Goal: Entertainment & Leisure: Consume media (video, audio)

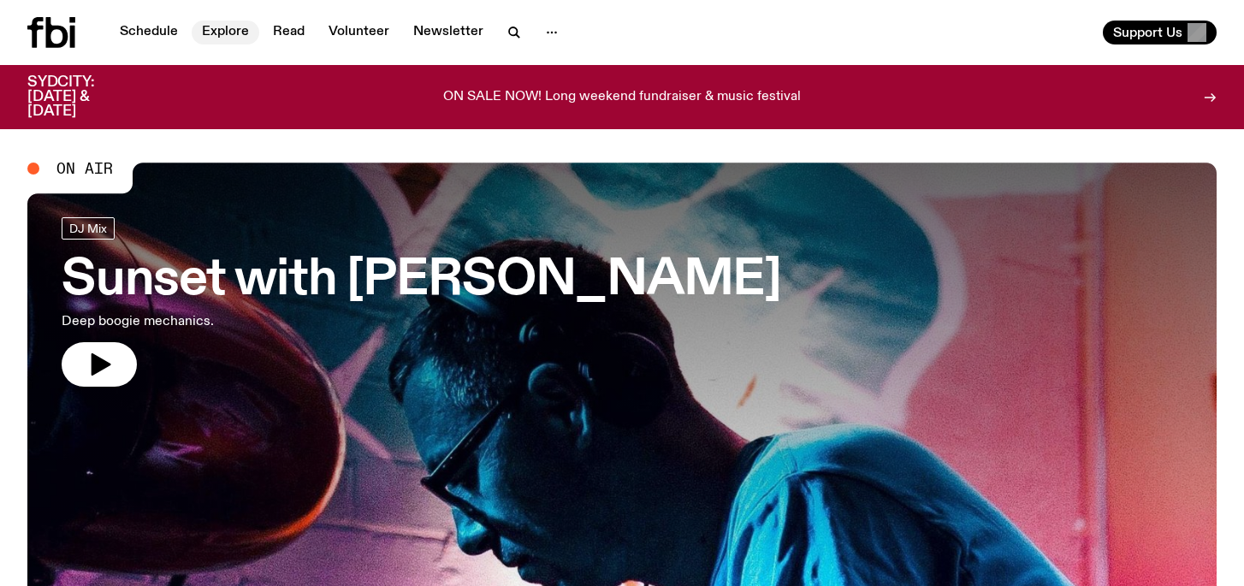
click at [216, 36] on link "Explore" at bounding box center [226, 33] width 68 height 24
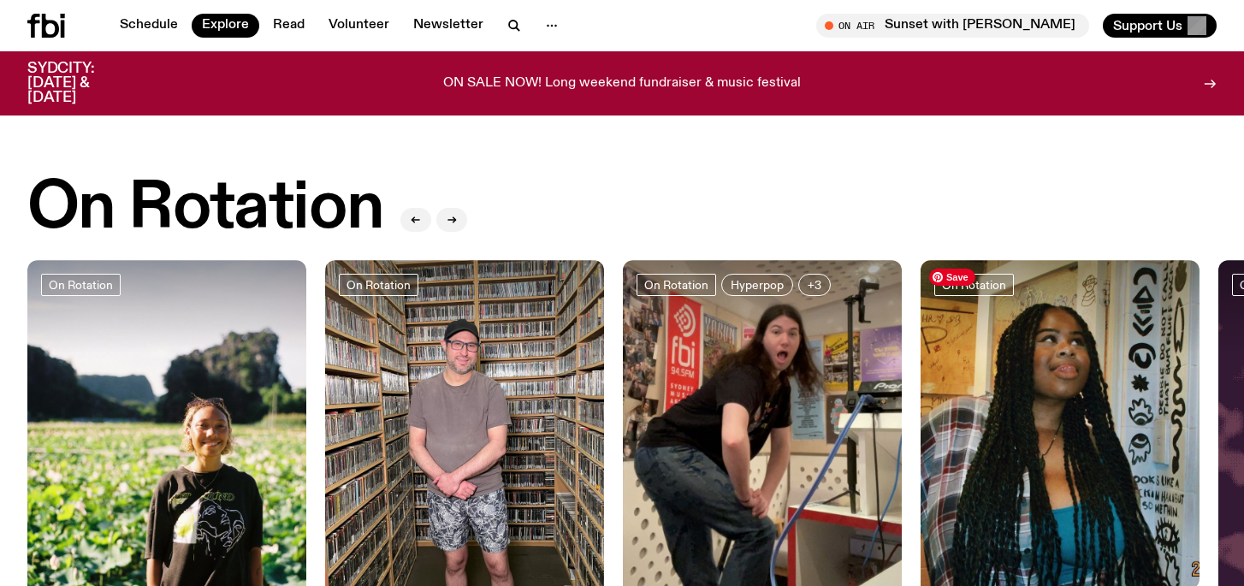
scroll to position [569, 0]
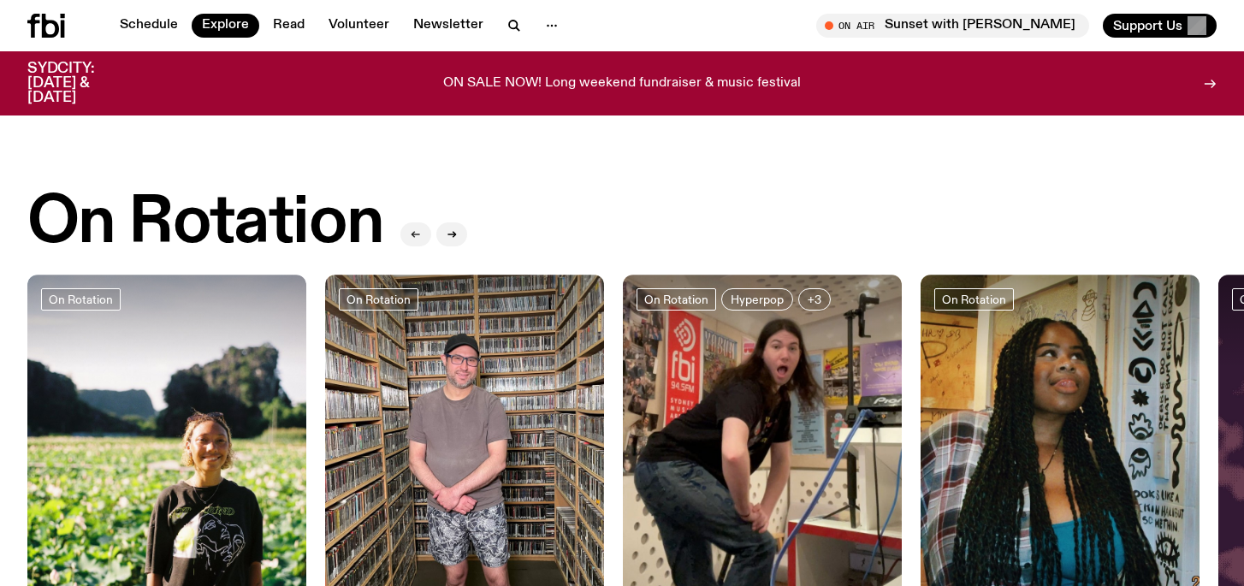
click at [417, 236] on icon "button" at bounding box center [416, 234] width 10 height 10
click at [462, 231] on button "button" at bounding box center [451, 234] width 31 height 24
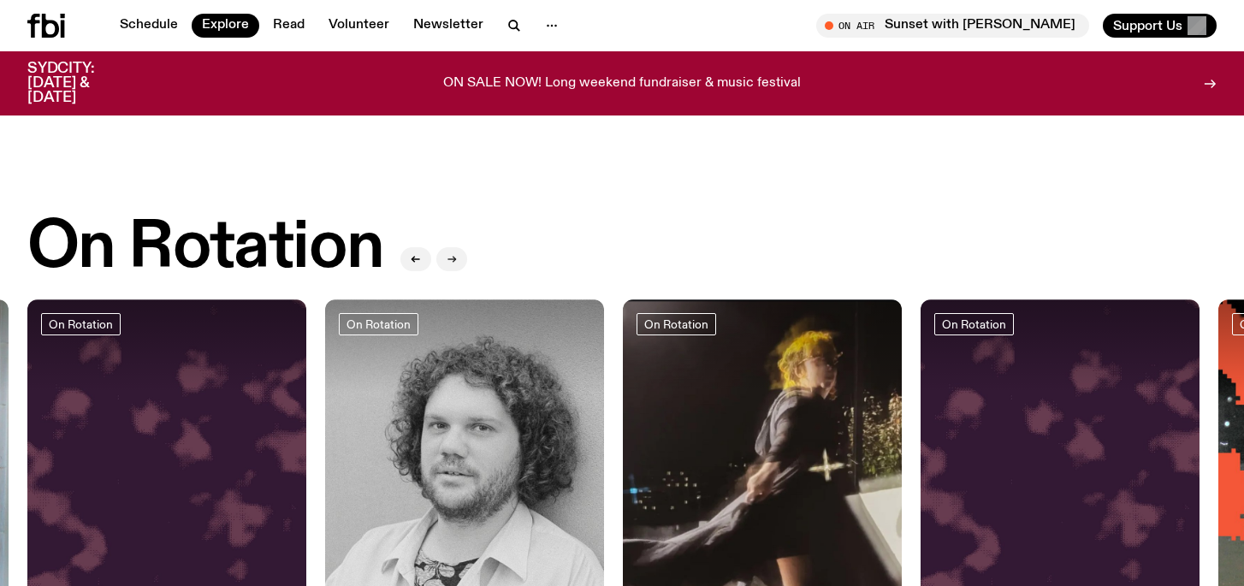
scroll to position [0, 0]
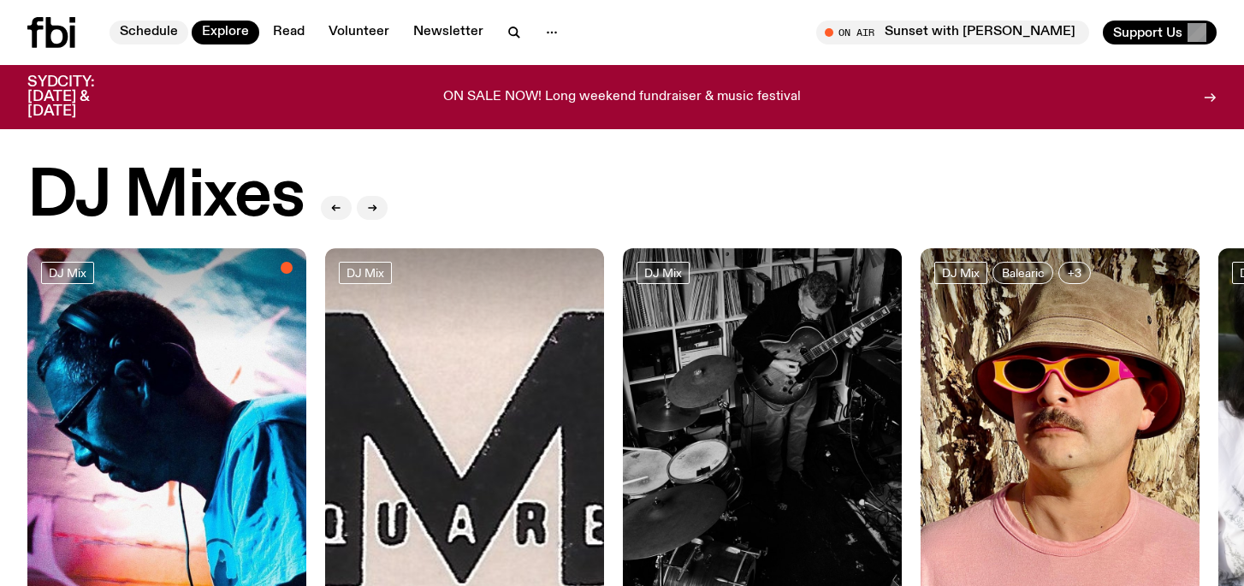
click at [131, 22] on link "Schedule" at bounding box center [148, 33] width 79 height 24
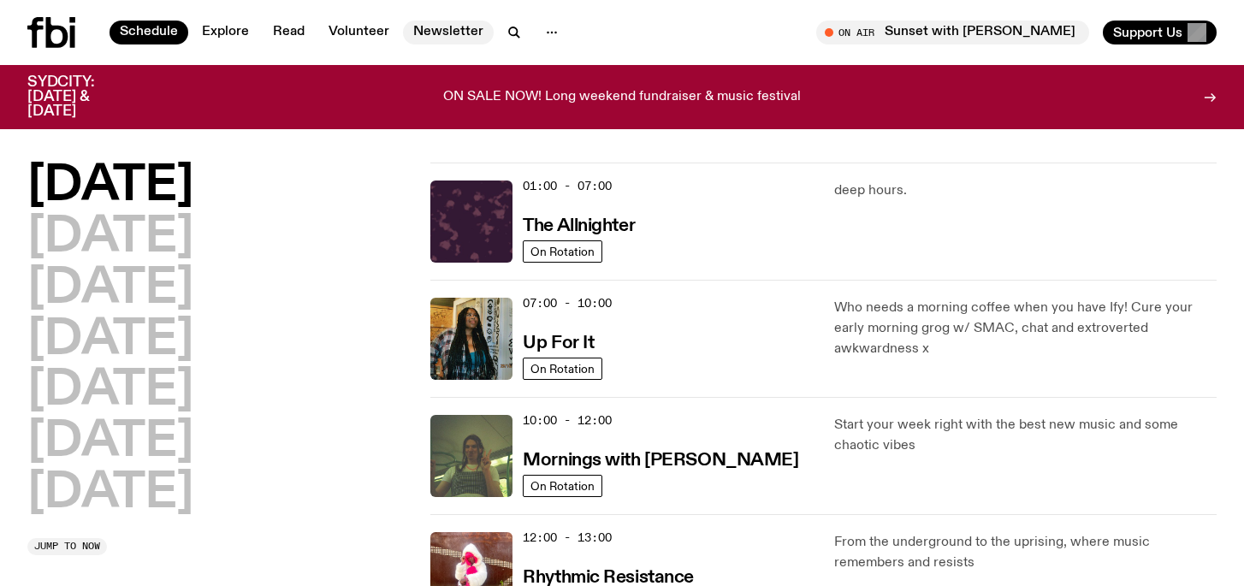
click at [442, 32] on link "Newsletter" at bounding box center [448, 33] width 91 height 24
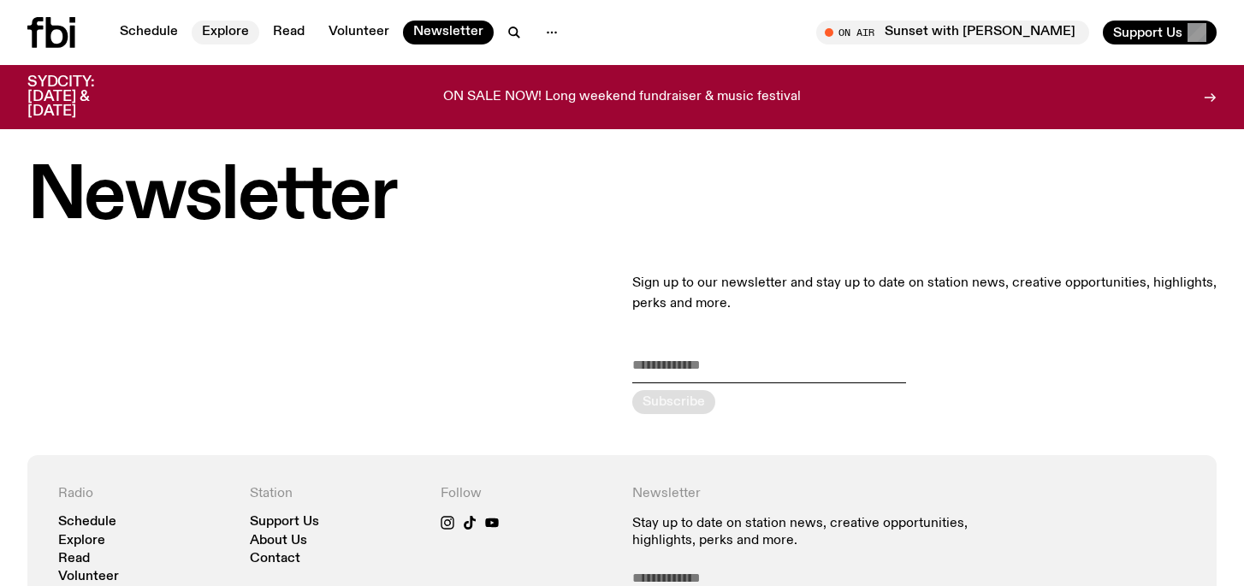
click at [237, 33] on link "Explore" at bounding box center [226, 33] width 68 height 24
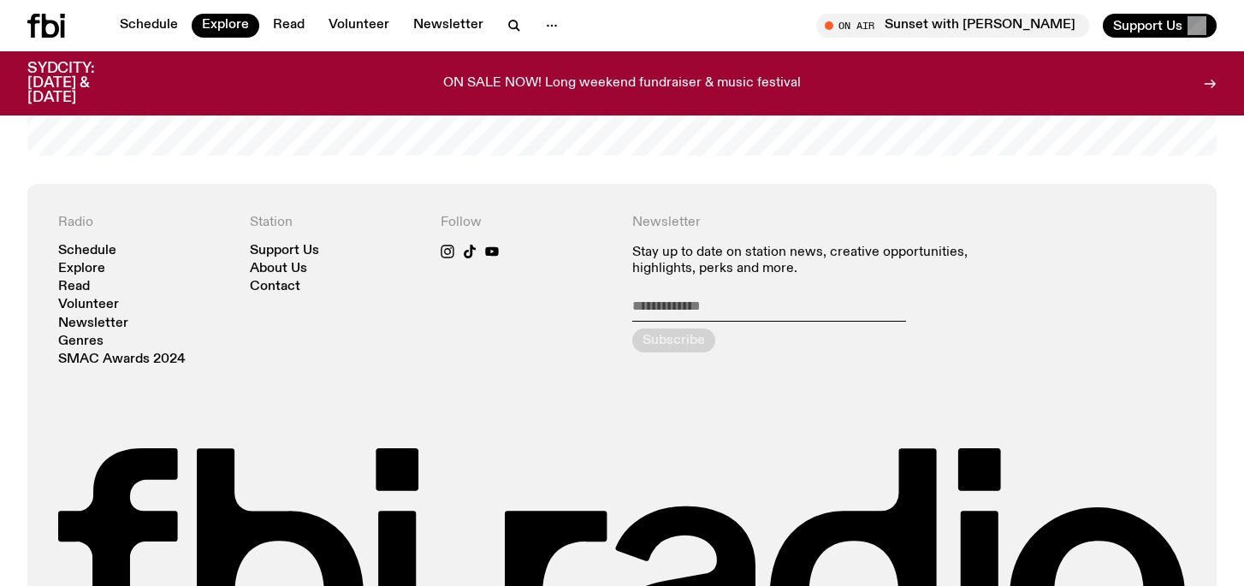
scroll to position [3219, 0]
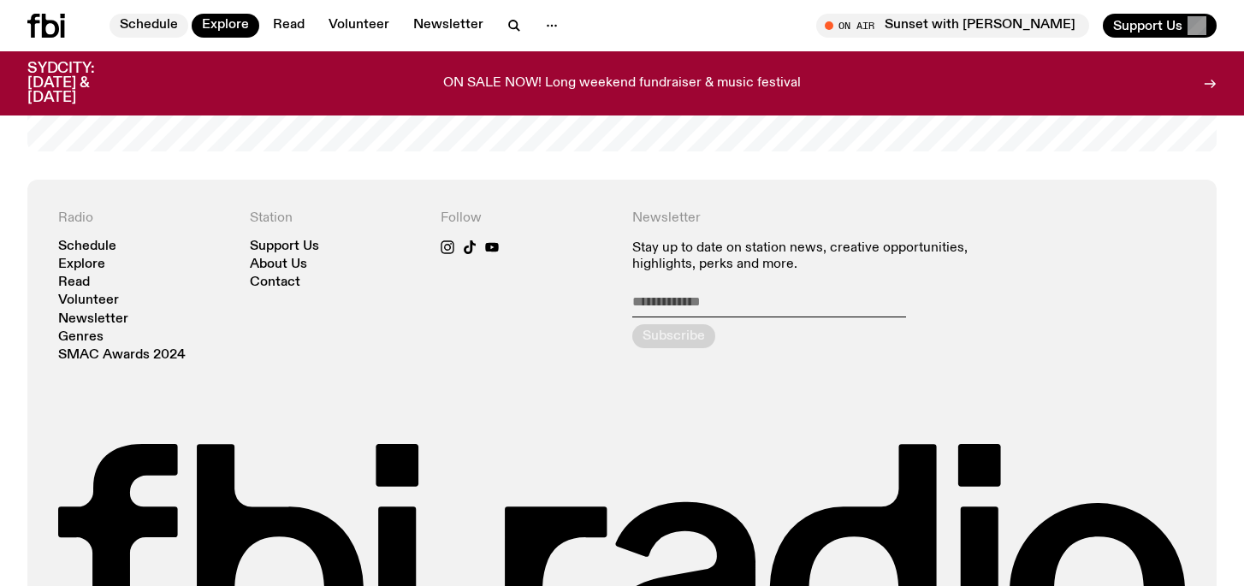
click at [122, 29] on link "Schedule" at bounding box center [148, 26] width 79 height 24
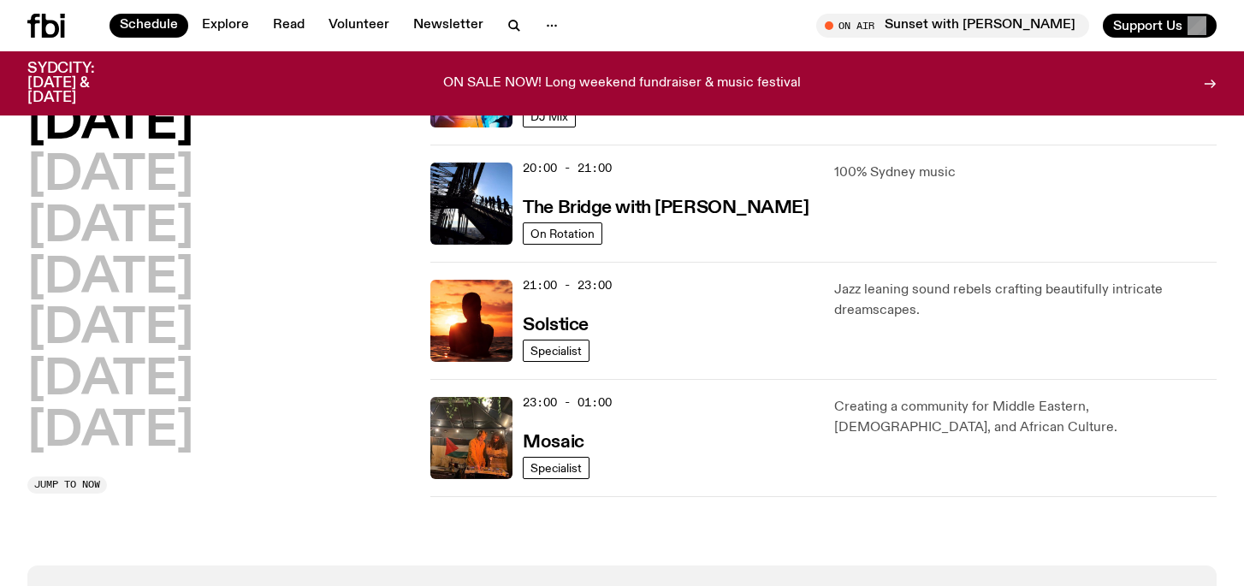
scroll to position [825, 0]
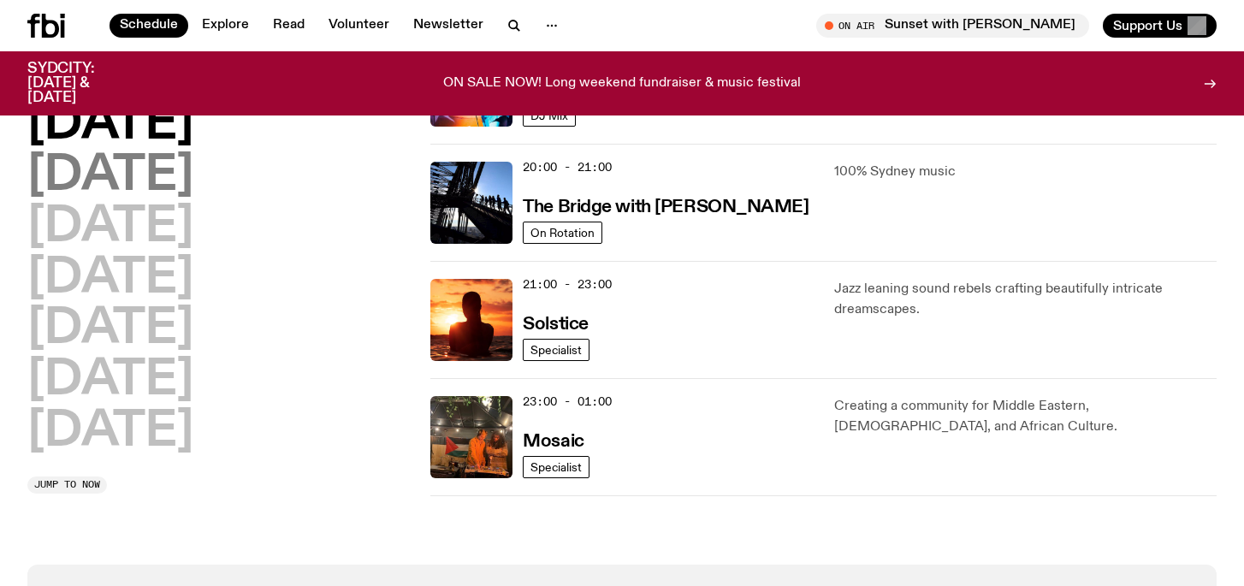
click at [164, 175] on h2 "[DATE]" at bounding box center [110, 176] width 166 height 48
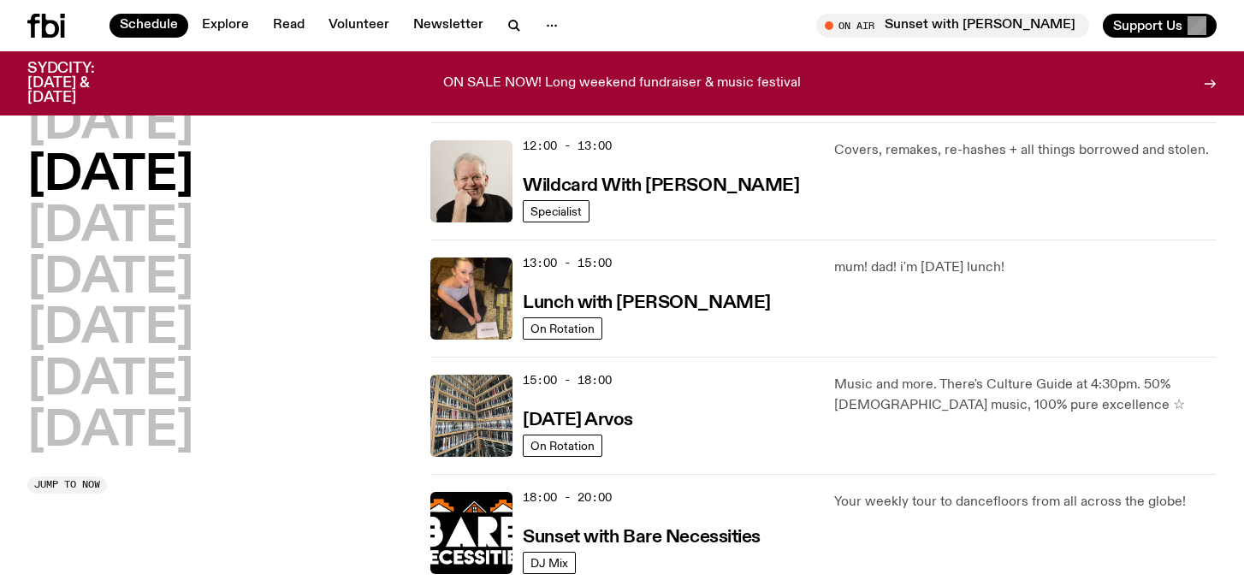
scroll to position [381, 0]
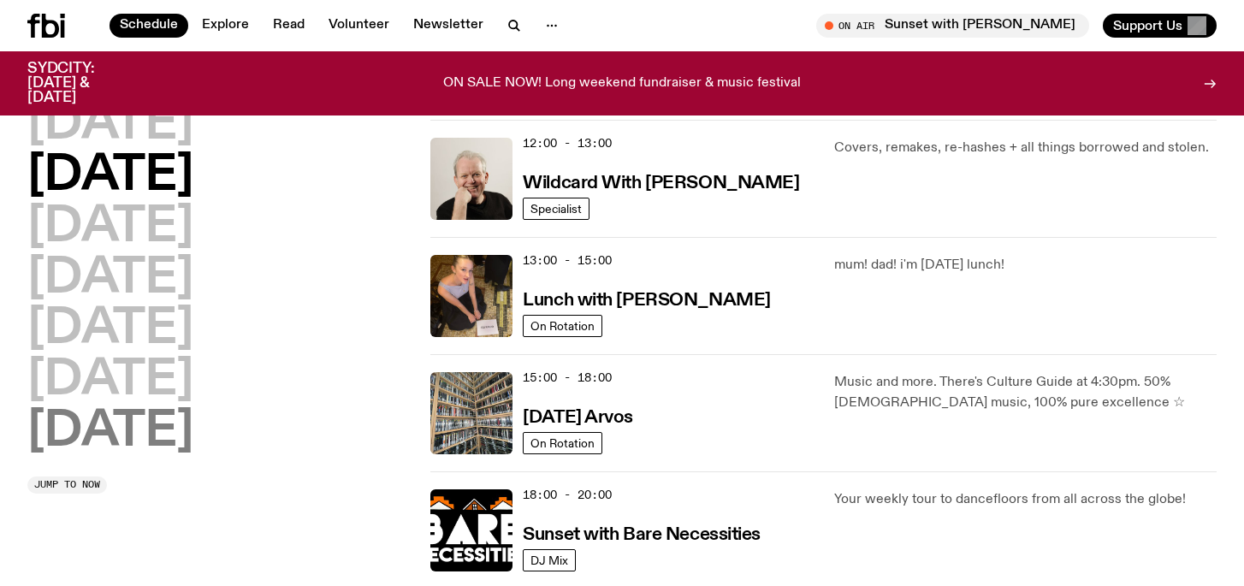
click at [109, 440] on h2 "[DATE]" at bounding box center [110, 432] width 166 height 48
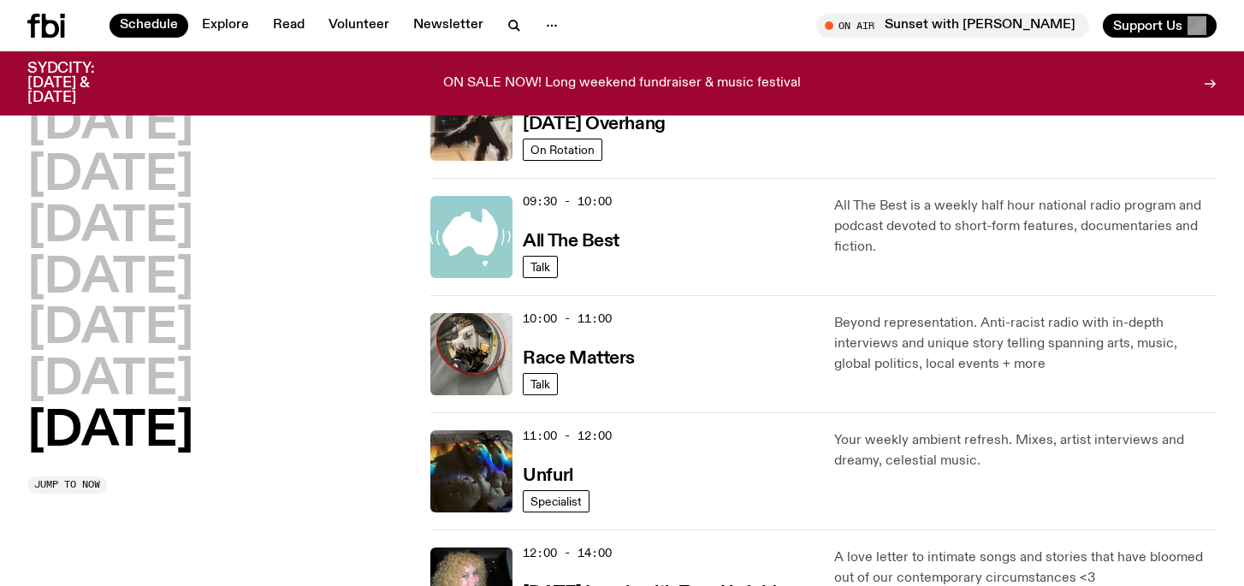
scroll to position [518, 0]
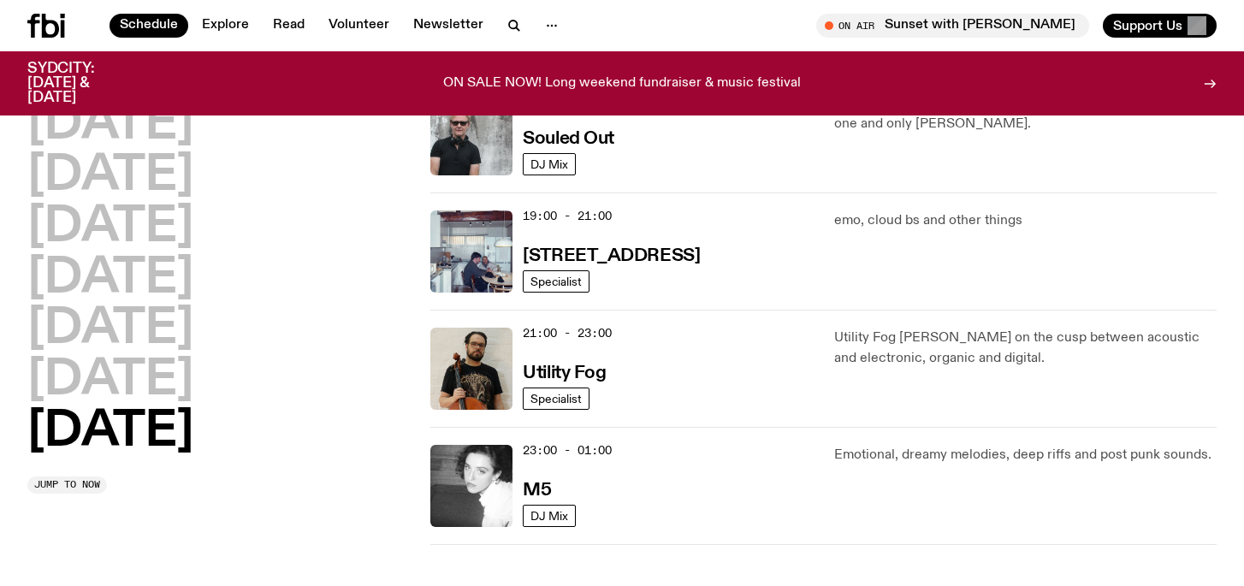
click at [159, 280] on h2 "[DATE]" at bounding box center [110, 279] width 166 height 48
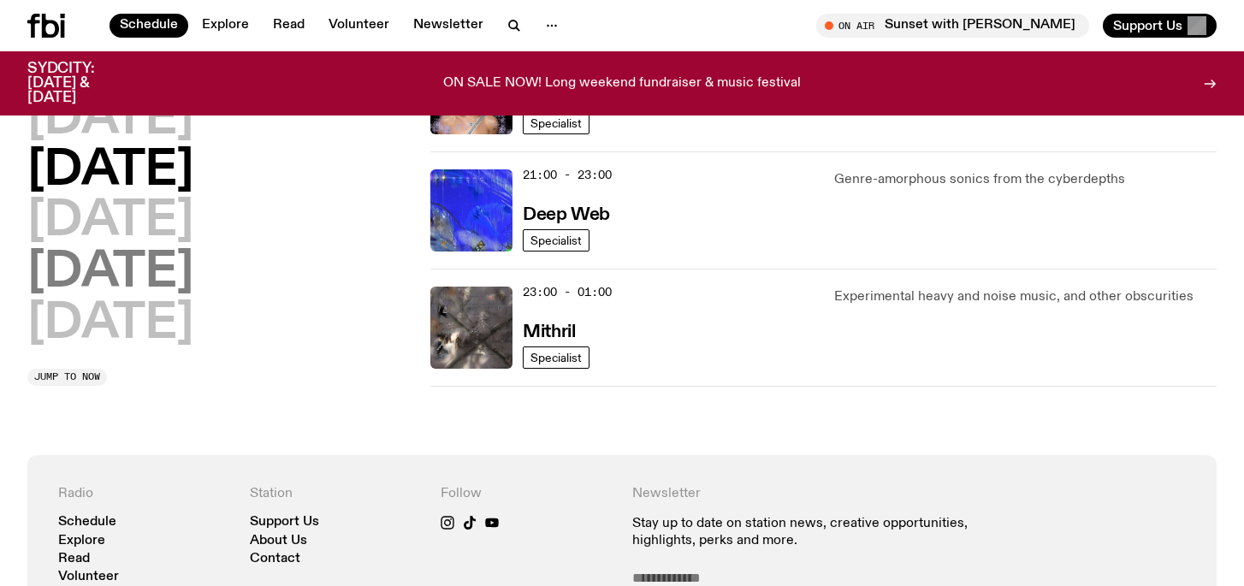
click at [89, 266] on h2 "[DATE]" at bounding box center [110, 273] width 166 height 48
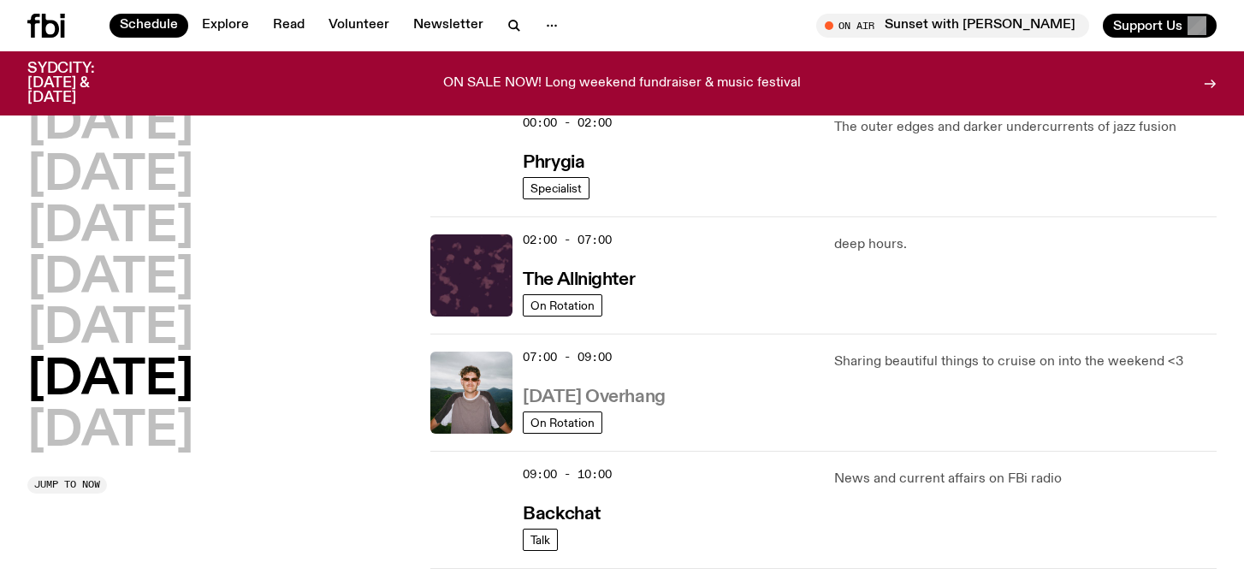
scroll to position [48, 0]
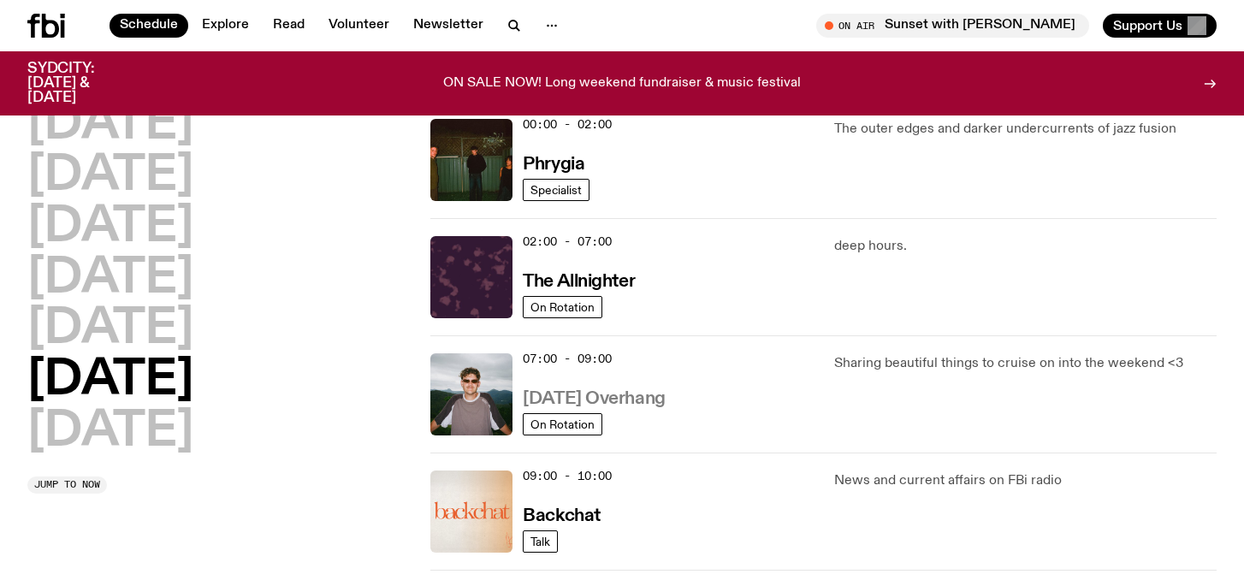
click at [623, 402] on h3 "[DATE] Overhang" at bounding box center [594, 399] width 142 height 18
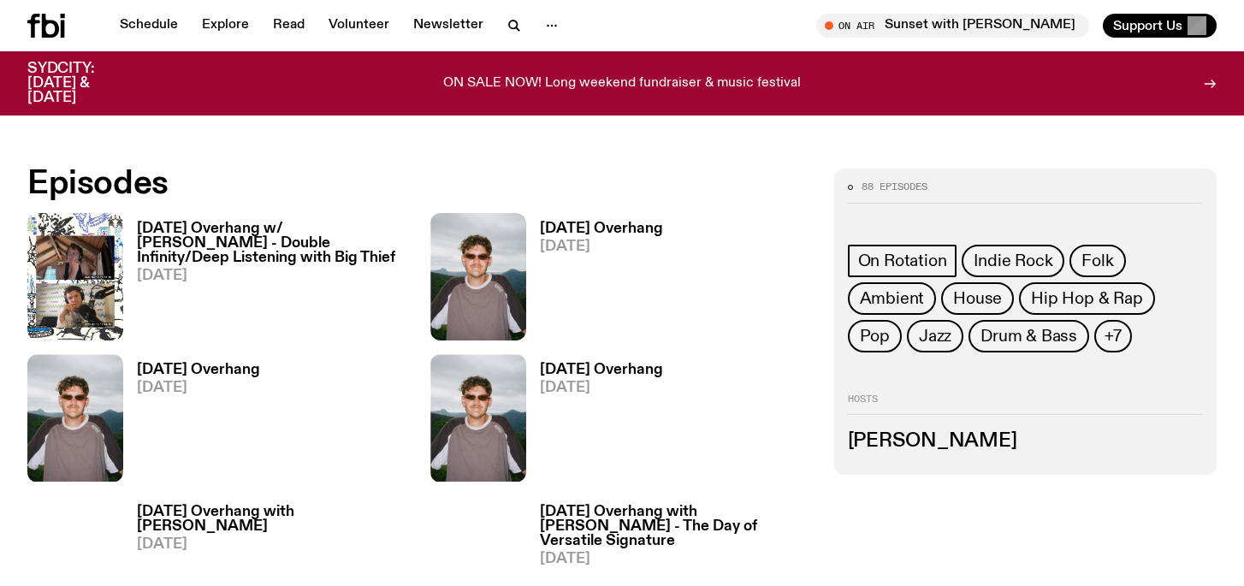
scroll to position [773, 0]
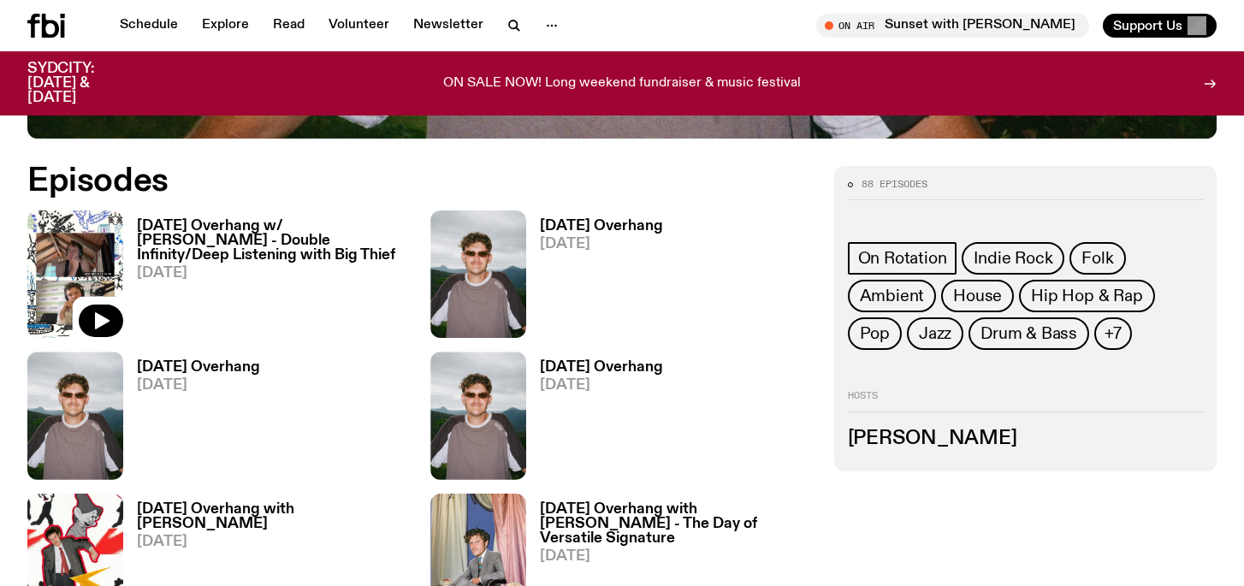
click at [81, 271] on img at bounding box center [75, 273] width 96 height 127
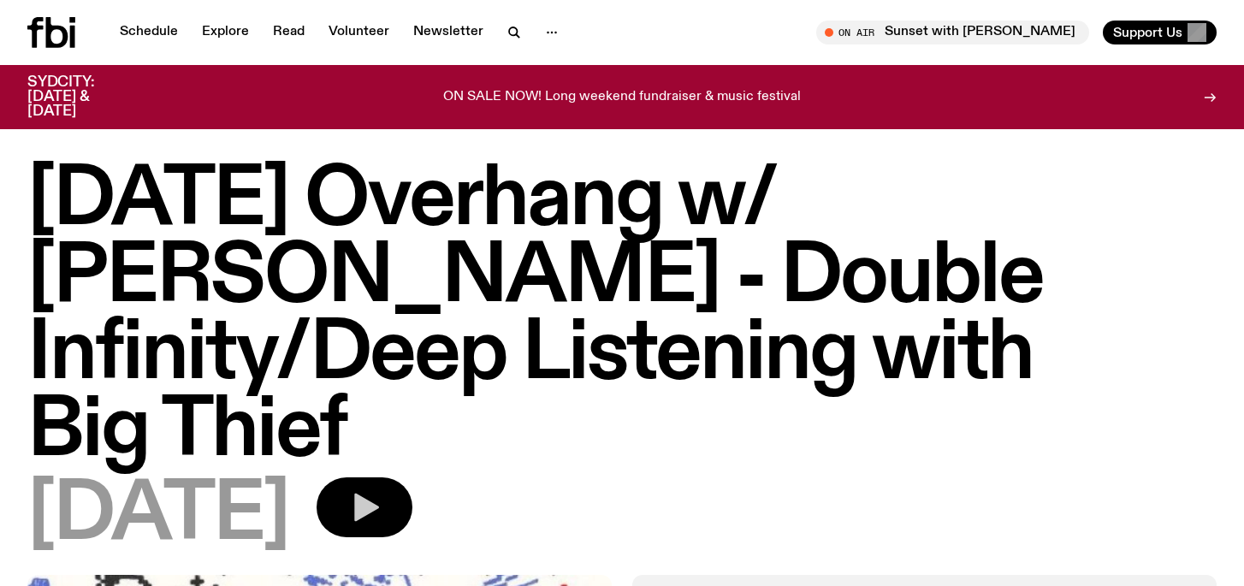
click at [382, 490] on icon "button" at bounding box center [364, 507] width 34 height 34
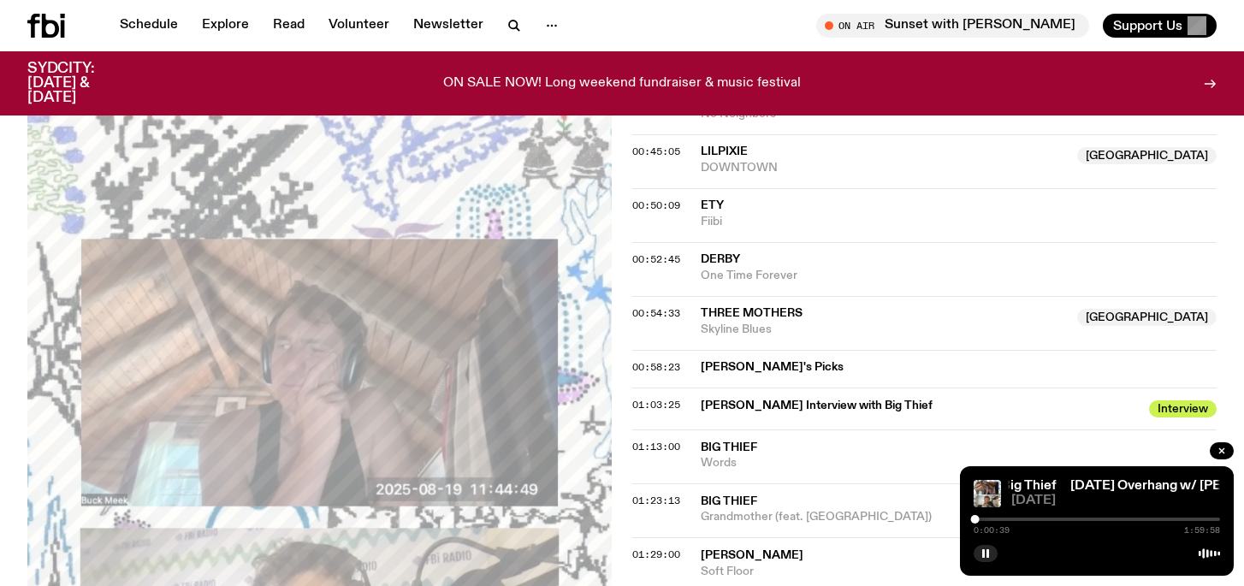
scroll to position [1334, 0]
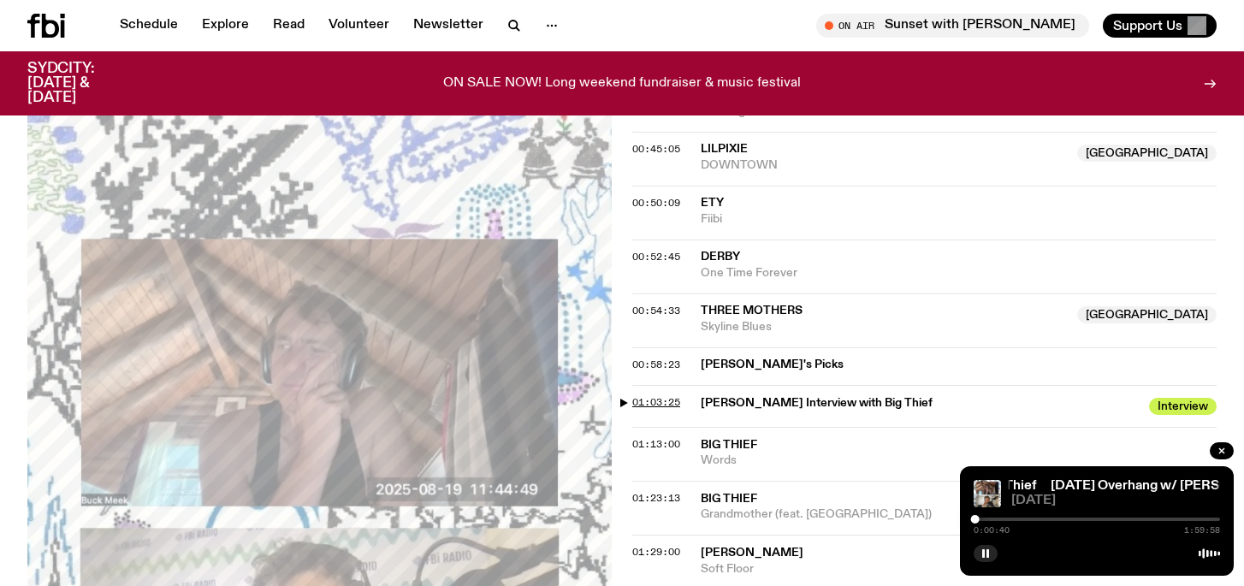
click at [656, 395] on span "01:03:25" at bounding box center [656, 402] width 48 height 14
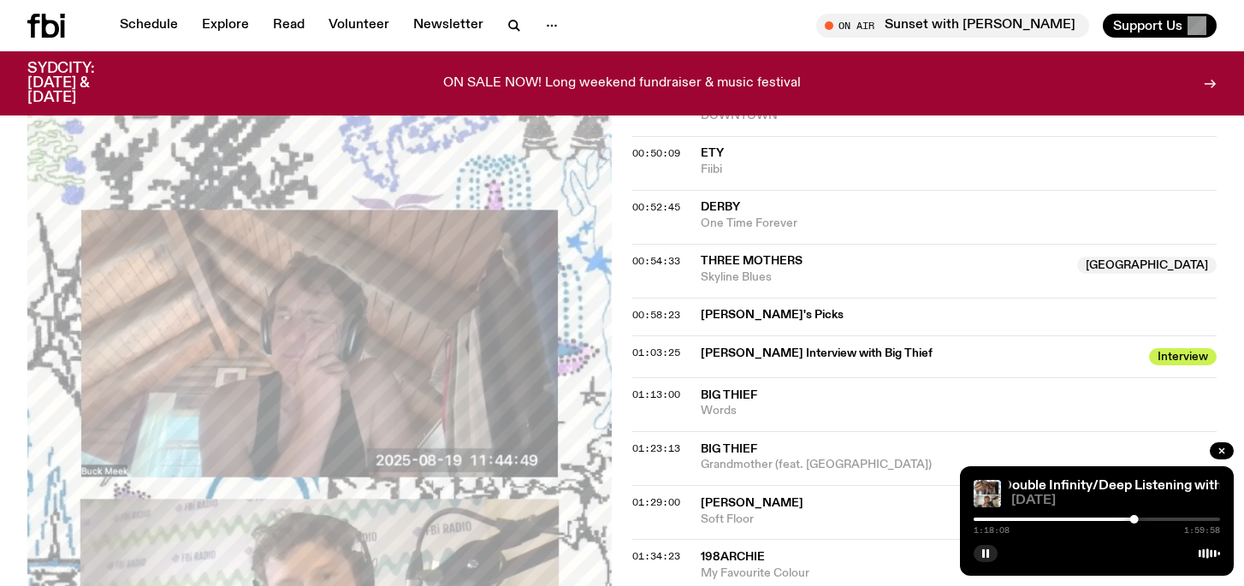
scroll to position [1386, 0]
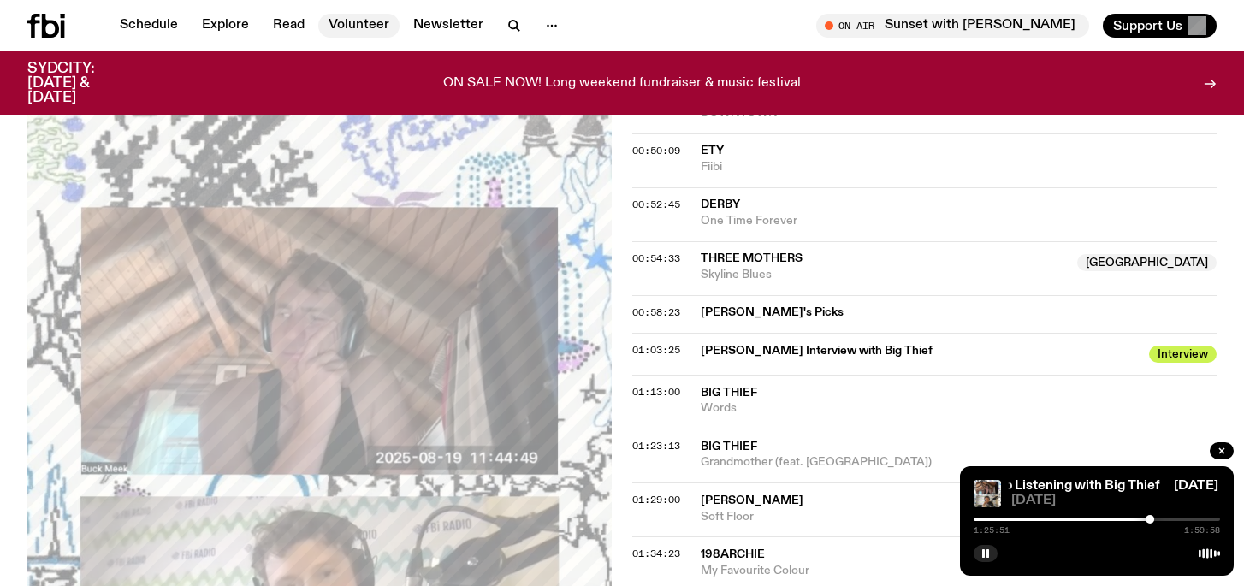
click at [356, 19] on link "Volunteer" at bounding box center [358, 26] width 81 height 24
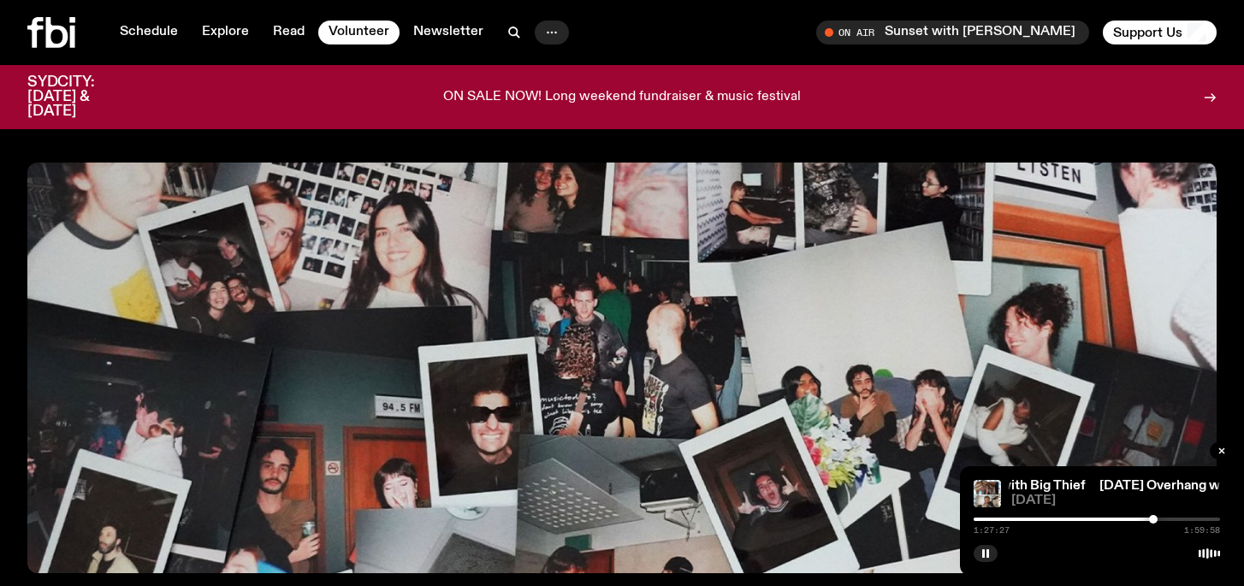
click at [549, 33] on icon "button" at bounding box center [551, 32] width 21 height 21
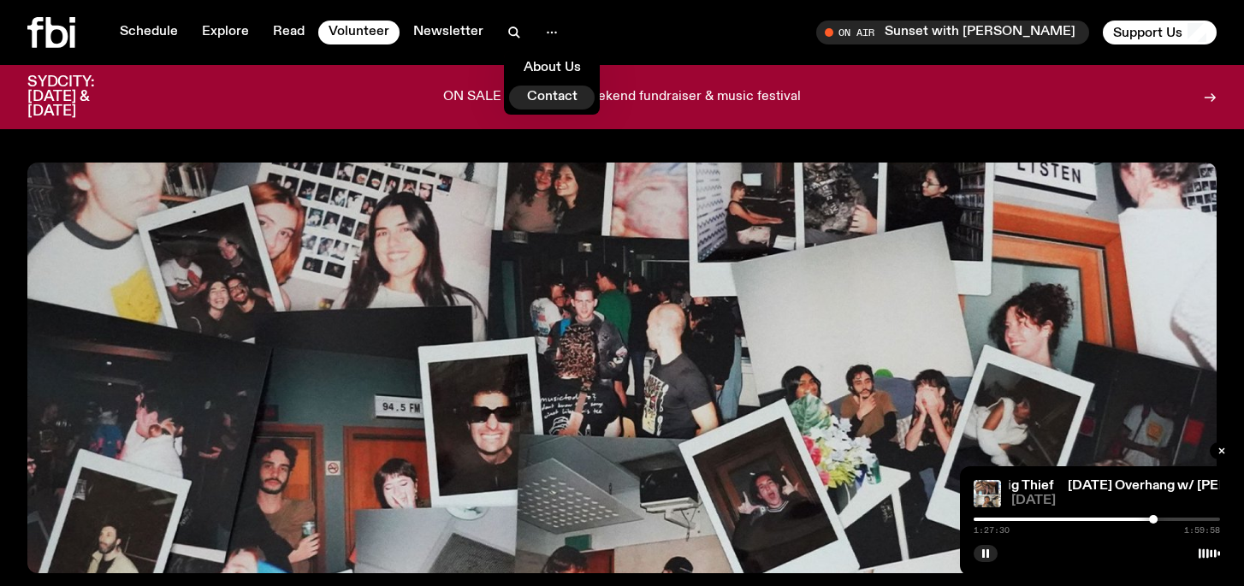
click at [554, 92] on link "Contact" at bounding box center [552, 98] width 86 height 24
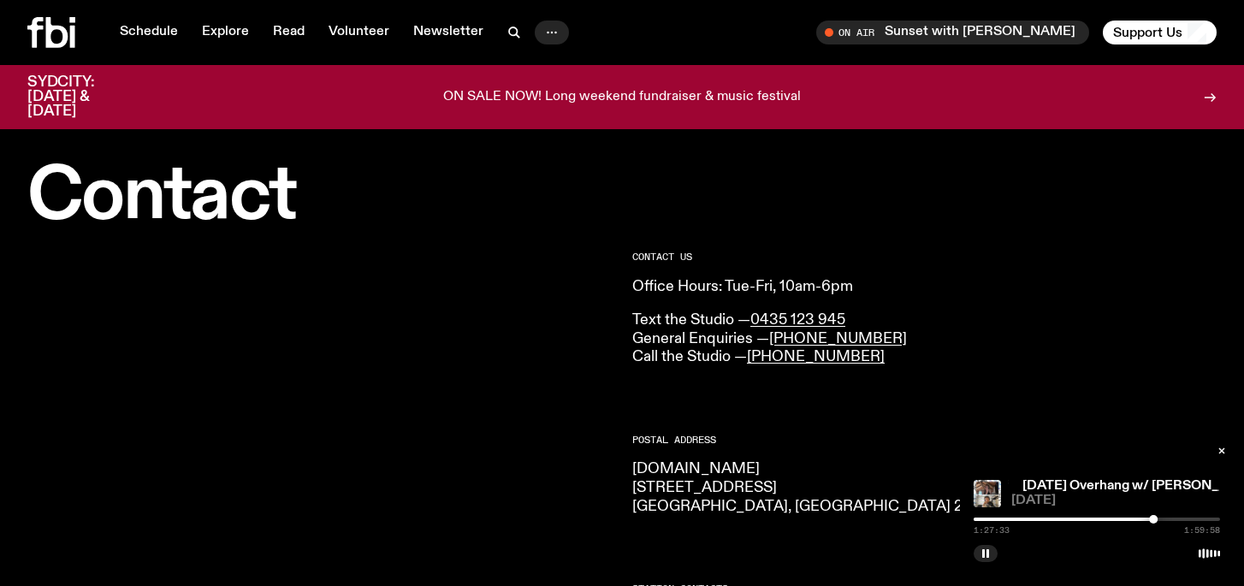
click at [544, 35] on icon "button" at bounding box center [551, 32] width 21 height 21
click at [539, 68] on link "About Us" at bounding box center [552, 68] width 86 height 24
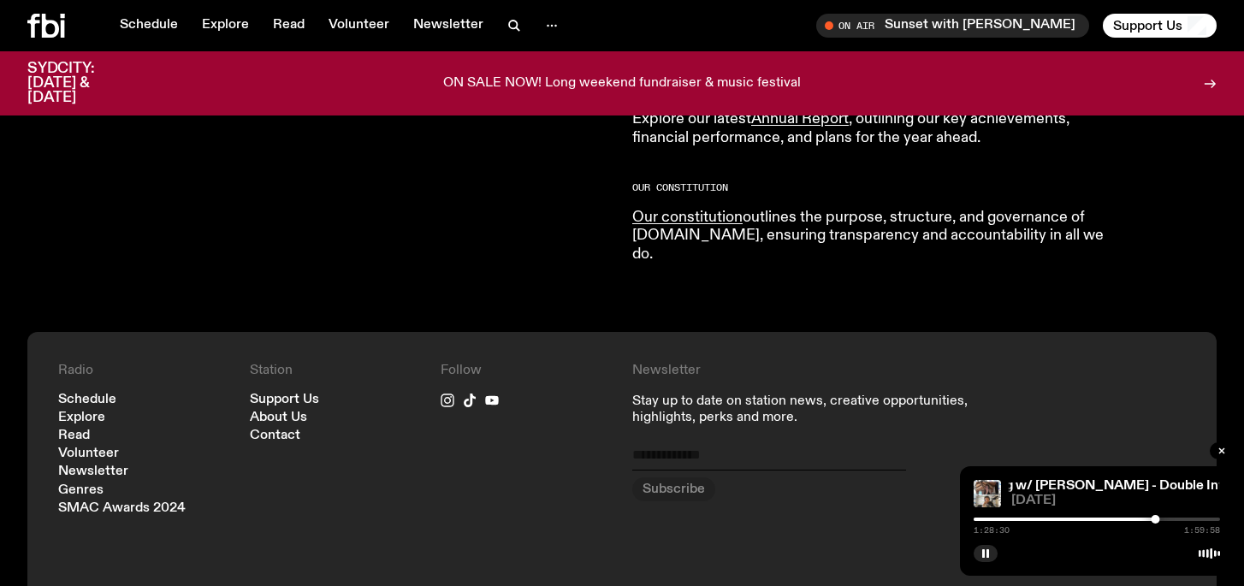
scroll to position [1676, 0]
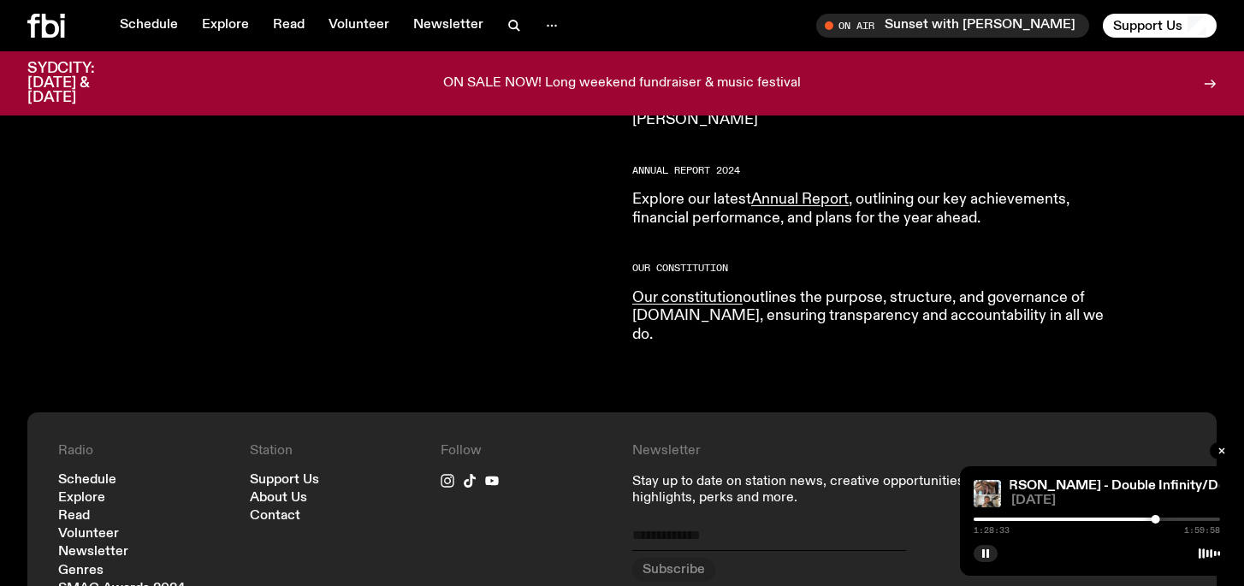
click at [1082, 493] on div "[DATE] Overhang w/ [PERSON_NAME] - Double Infinity/Deep Listening with Big Thie…" at bounding box center [1115, 493] width 209 height 27
click at [1082, 489] on link "[DATE] Overhang w/ [PERSON_NAME] - Double Infinity/Deep Listening with Big Thief" at bounding box center [1110, 486] width 531 height 14
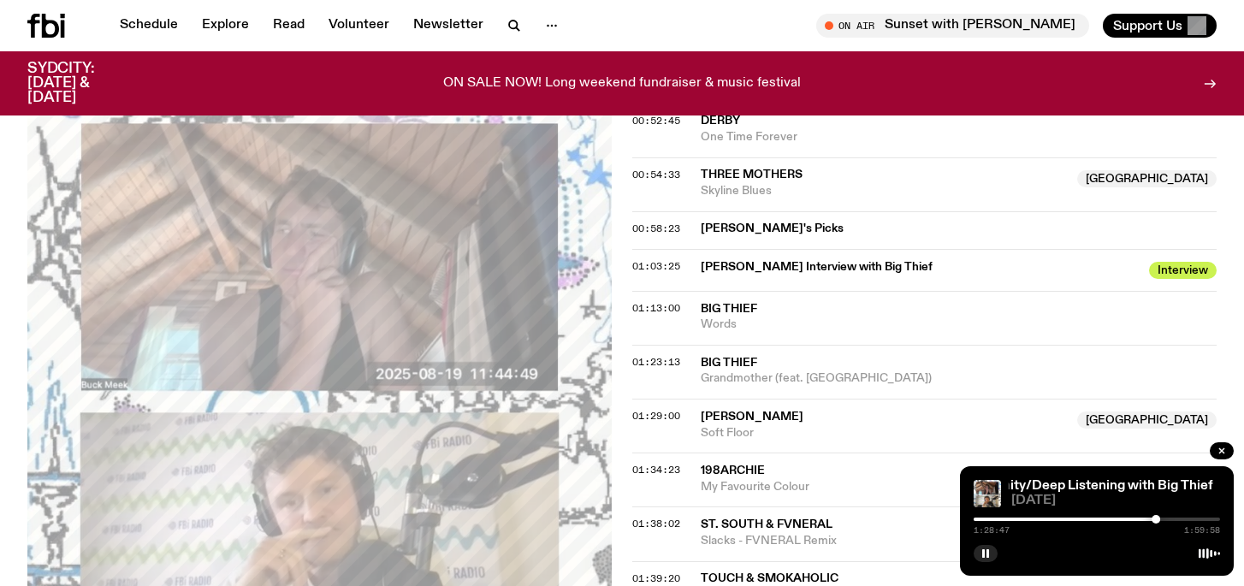
scroll to position [1470, 0]
click at [665, 452] on div "01:34:23 198archie [GEOGRAPHIC_DATA] My Favourite Colour [GEOGRAPHIC_DATA]" at bounding box center [924, 479] width 584 height 54
click at [666, 462] on span "01:34:23" at bounding box center [656, 469] width 48 height 14
click at [666, 516] on span "01:38:02" at bounding box center [656, 523] width 48 height 14
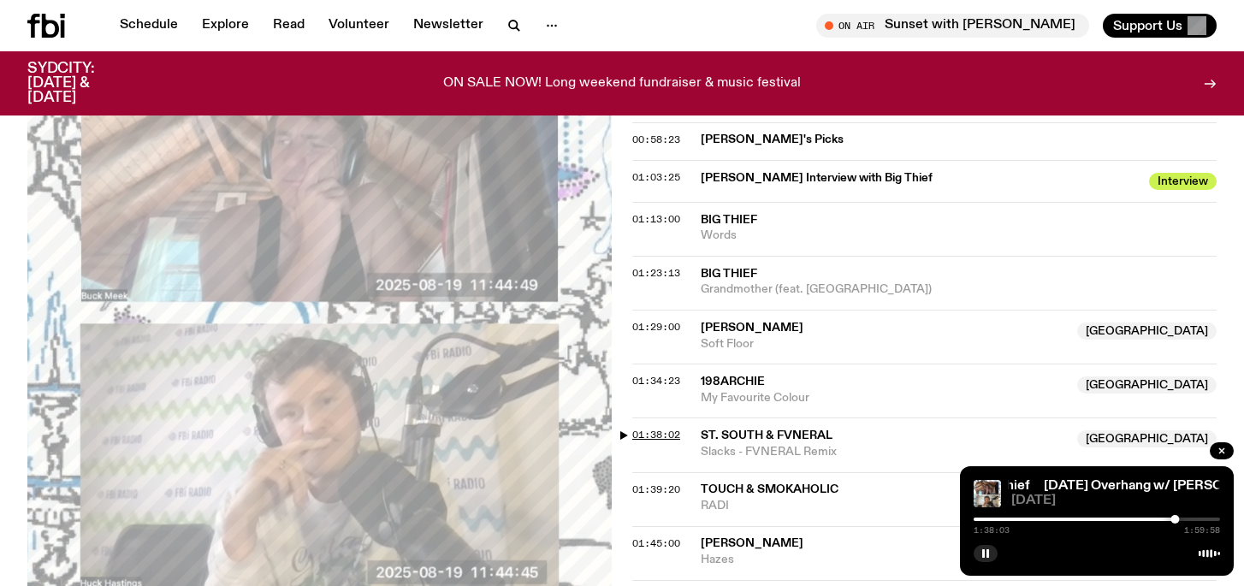
scroll to position [1554, 0]
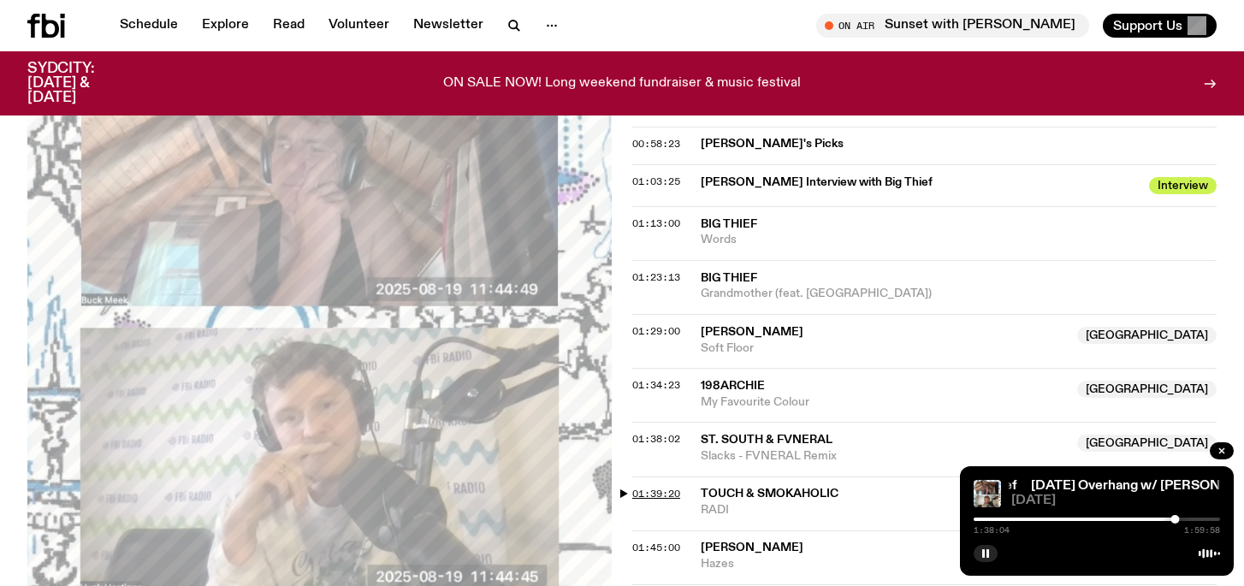
click at [649, 487] on span "01:39:20" at bounding box center [656, 494] width 48 height 14
click at [655, 541] on span "01:45:00" at bounding box center [656, 548] width 48 height 14
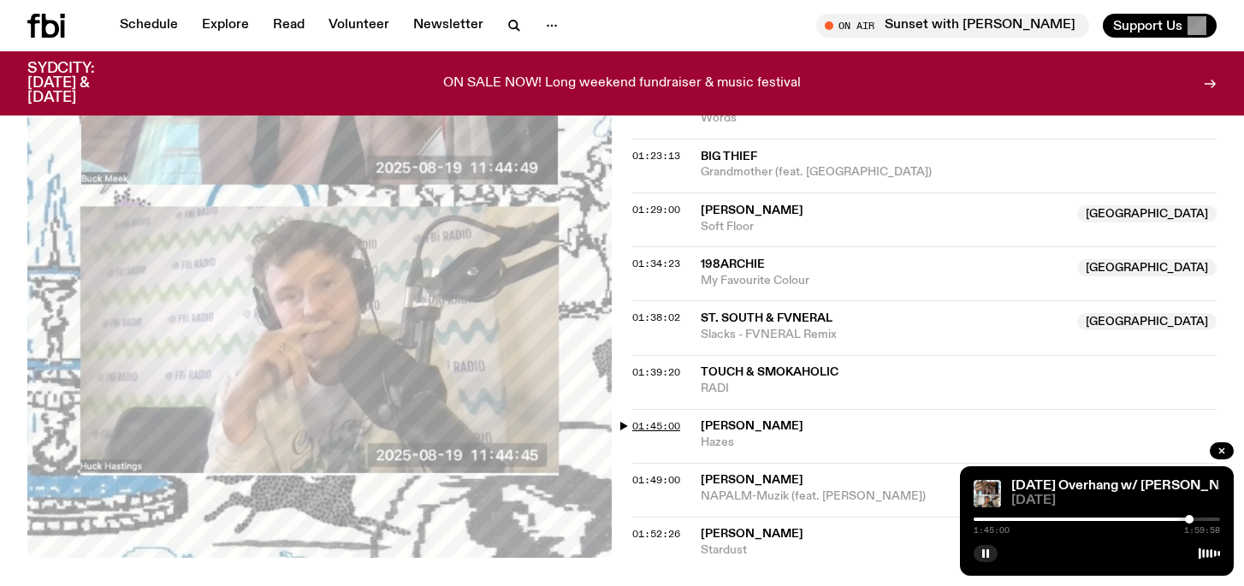
scroll to position [1735, 0]
